Goal: Information Seeking & Learning: Find contact information

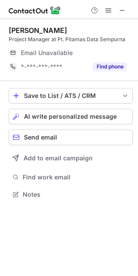
scroll to position [4, 4]
click at [121, 11] on span at bounding box center [121, 10] width 7 height 7
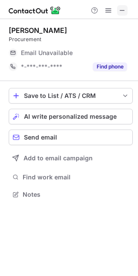
click at [125, 11] on button at bounding box center [122, 10] width 10 height 10
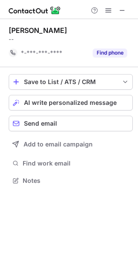
scroll to position [174, 138]
click at [122, 10] on span at bounding box center [121, 10] width 7 height 7
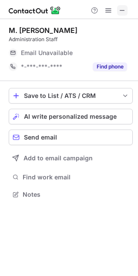
scroll to position [4, 4]
click at [120, 11] on span at bounding box center [121, 10] width 7 height 7
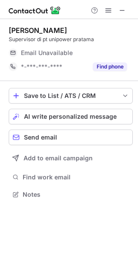
scroll to position [4, 4]
click at [120, 8] on span at bounding box center [121, 10] width 7 height 7
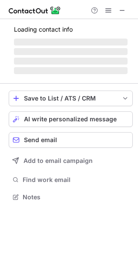
scroll to position [4, 4]
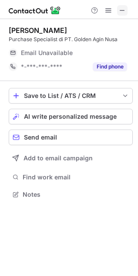
click at [122, 7] on span at bounding box center [121, 10] width 7 height 7
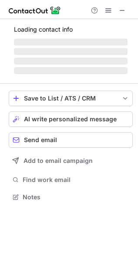
scroll to position [4, 4]
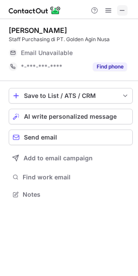
click at [118, 11] on span at bounding box center [121, 10] width 7 height 7
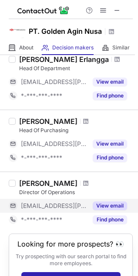
scroll to position [264, 0]
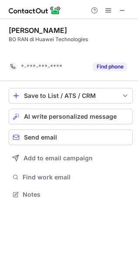
scroll to position [174, 138]
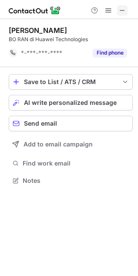
click at [122, 8] on span at bounding box center [121, 10] width 7 height 7
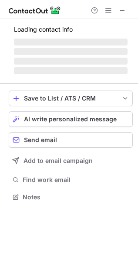
scroll to position [4, 4]
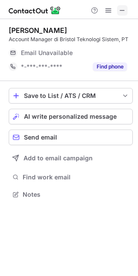
click at [122, 10] on span at bounding box center [121, 10] width 7 height 7
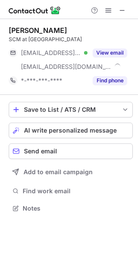
scroll to position [202, 138]
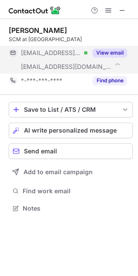
click at [102, 52] on button "View email" at bounding box center [109, 53] width 34 height 9
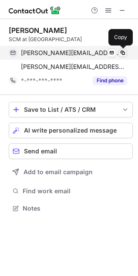
click at [120, 53] on span at bounding box center [122, 52] width 7 height 7
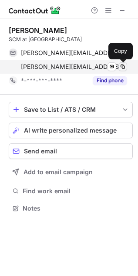
click at [124, 65] on span at bounding box center [122, 66] width 7 height 7
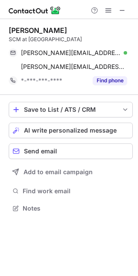
scroll to position [202, 138]
